Goal: Task Accomplishment & Management: Use online tool/utility

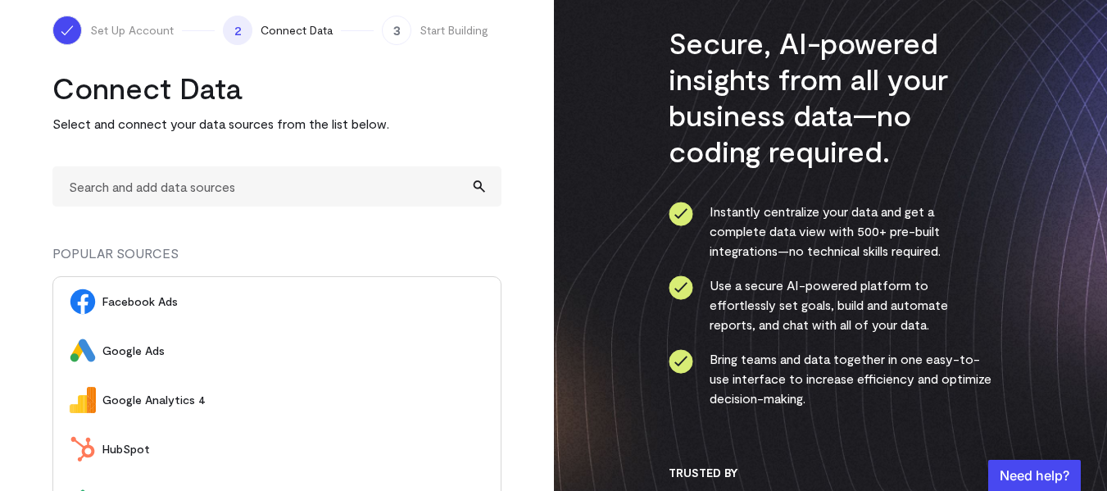
scroll to position [49, 0]
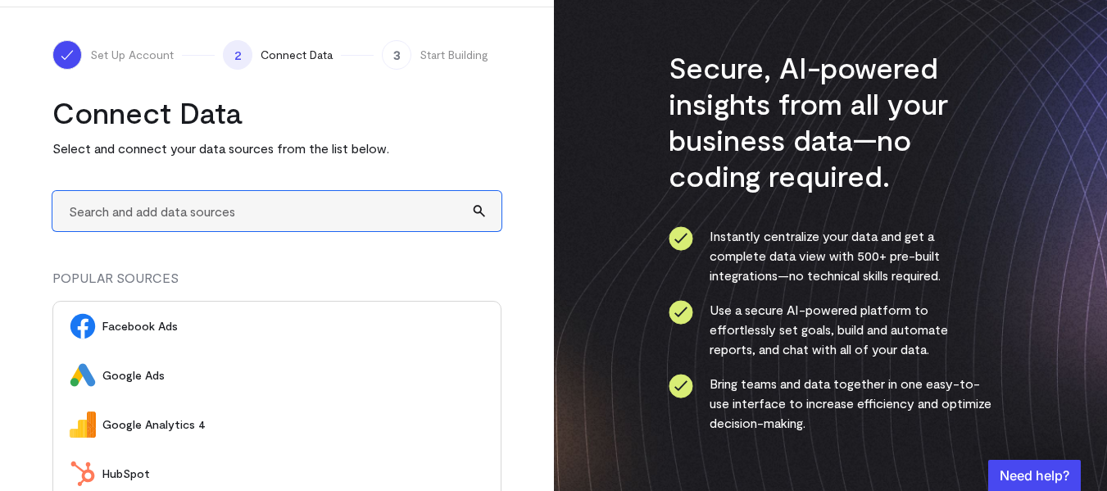
click at [216, 202] on input "text" at bounding box center [276, 211] width 449 height 40
type input "A"
drag, startPoint x: 124, startPoint y: 213, endPoint x: 34, endPoint y: 218, distance: 90.3
click at [34, 218] on div "Set Up Account 2 Connect Data 3 Start Building Connect Data Select and connect …" at bounding box center [277, 331] width 554 height 648
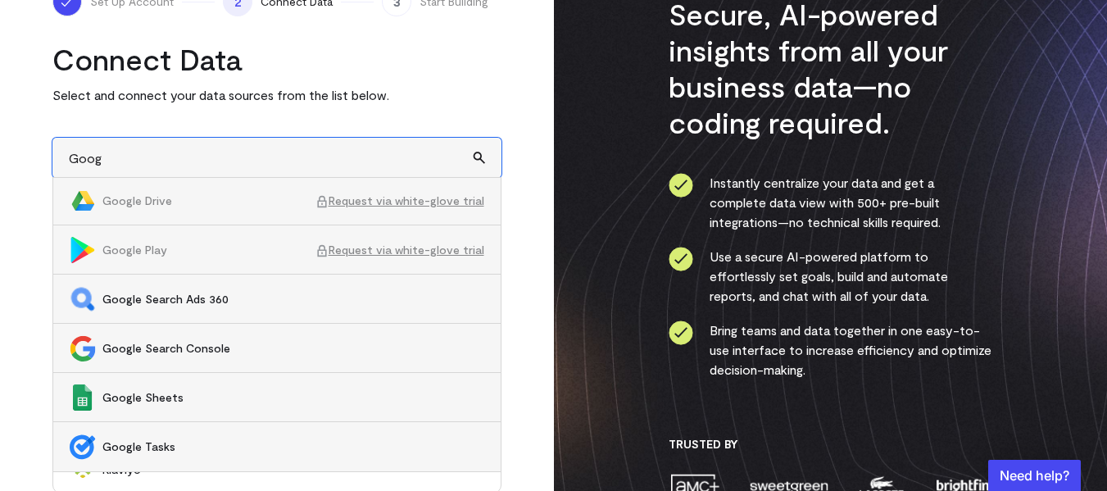
scroll to position [131, 0]
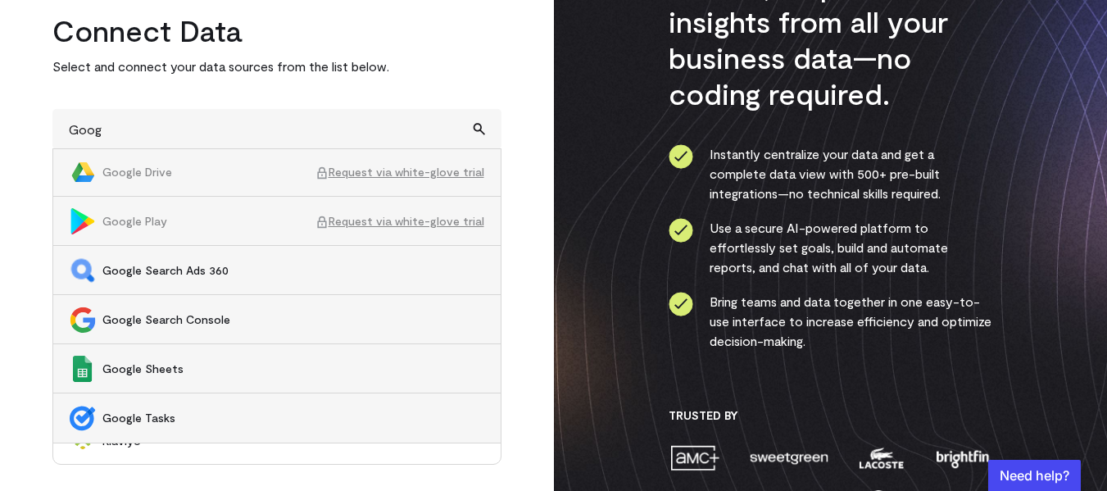
click at [148, 372] on span "Google Sheets" at bounding box center [293, 369] width 382 height 16
type input "Google Sheets"
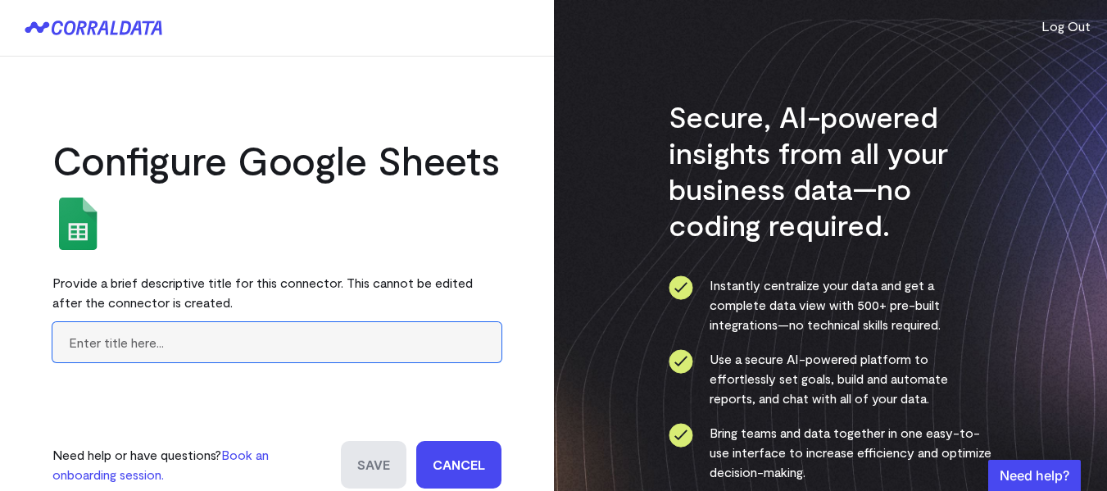
click at [168, 362] on input "text" at bounding box center [276, 342] width 449 height 40
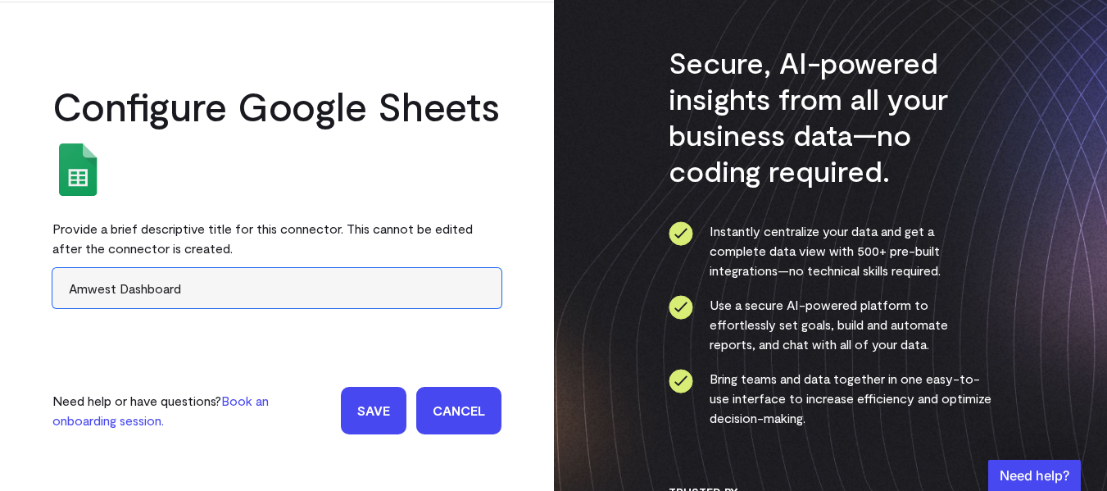
scroll to position [82, 0]
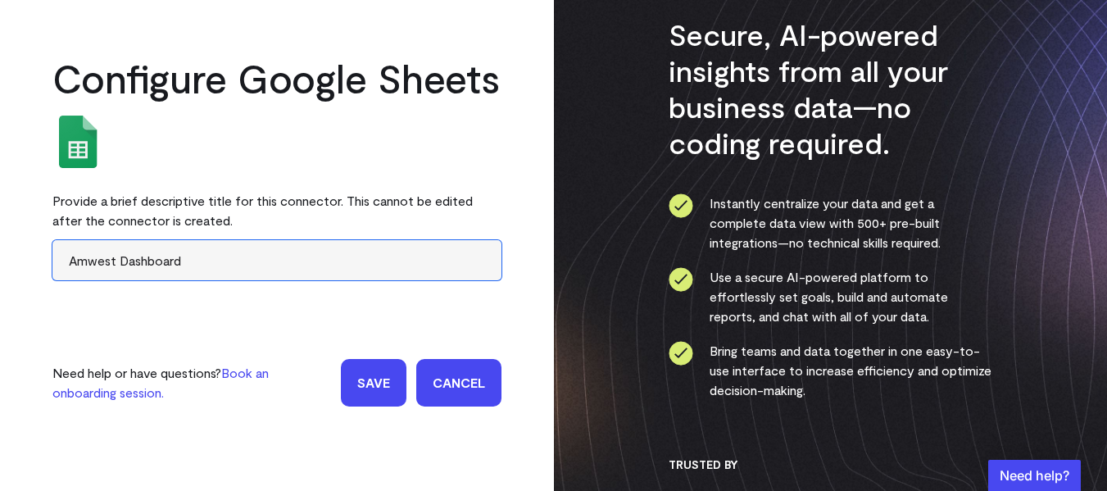
type input "Amwest Dashboard"
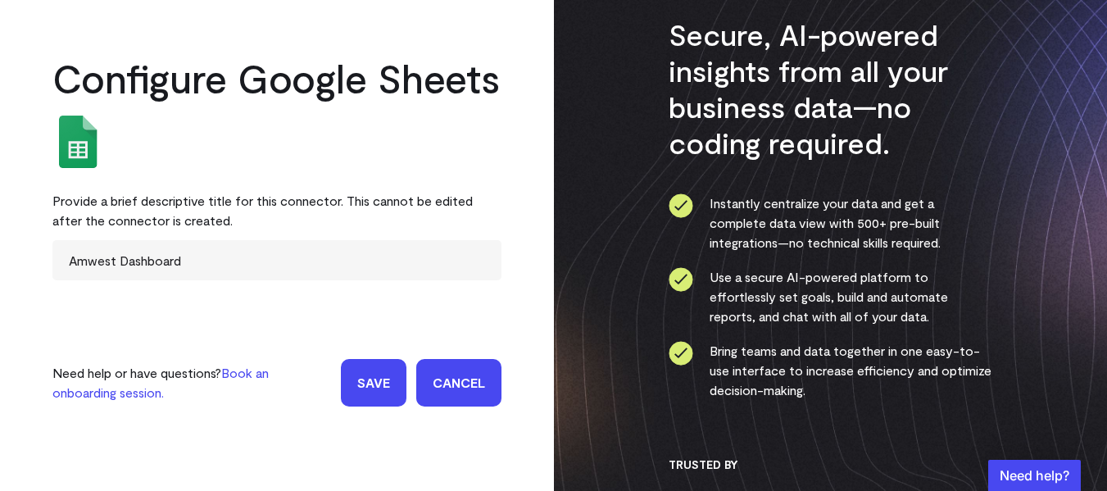
click at [398, 407] on input "Save" at bounding box center [374, 383] width 66 height 48
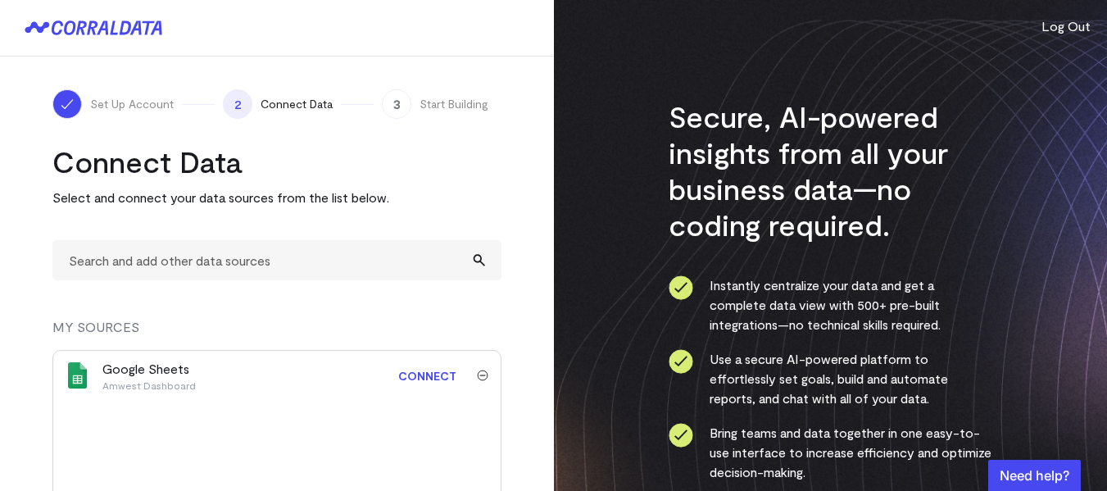
click at [439, 375] on link "Connect" at bounding box center [427, 376] width 75 height 30
